Goal: Book appointment/travel/reservation

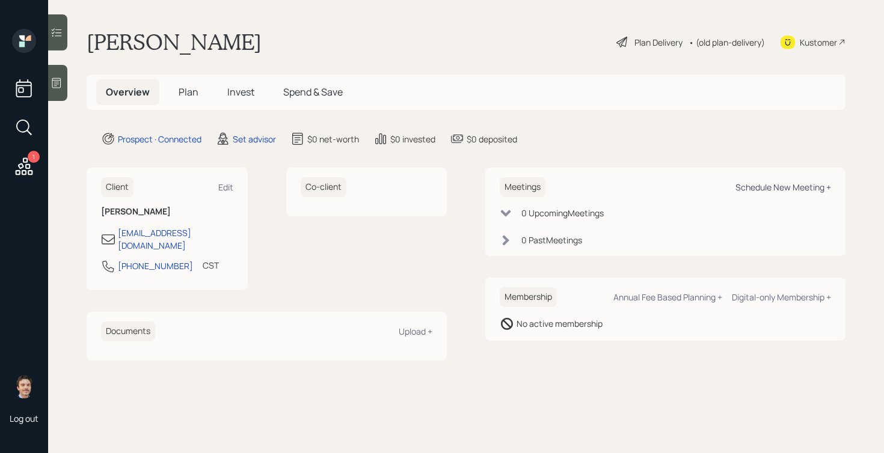
click at [755, 184] on div "Schedule New Meeting +" at bounding box center [783, 187] width 96 height 11
select select "round-robin"
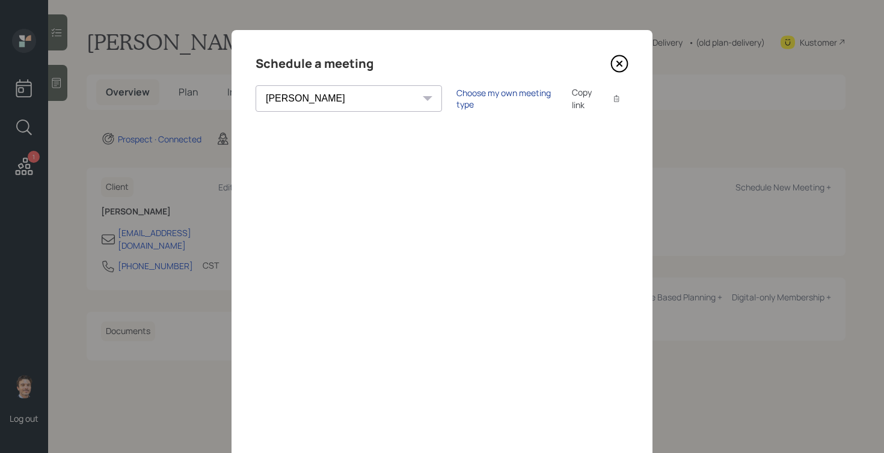
click at [456, 99] on div "Choose my own meeting type" at bounding box center [506, 98] width 101 height 23
click at [620, 64] on icon at bounding box center [619, 64] width 18 height 18
